Goal: Information Seeking & Learning: Learn about a topic

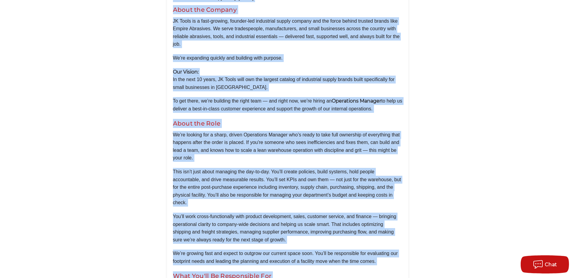
scroll to position [709, 0]
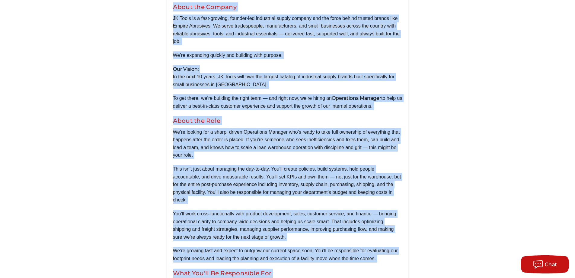
drag, startPoint x: 87, startPoint y: 93, endPoint x: 350, endPoint y: 100, distance: 262.6
copy main "Operations Manager Apply Now Location: Islandia, NY (On-site) Compensation: $75…"
